Goal: Browse casually

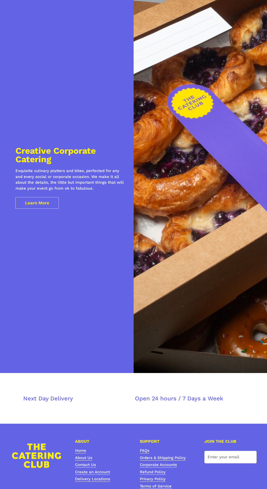
scroll to position [1940, 0]
